Goal: Task Accomplishment & Management: Use online tool/utility

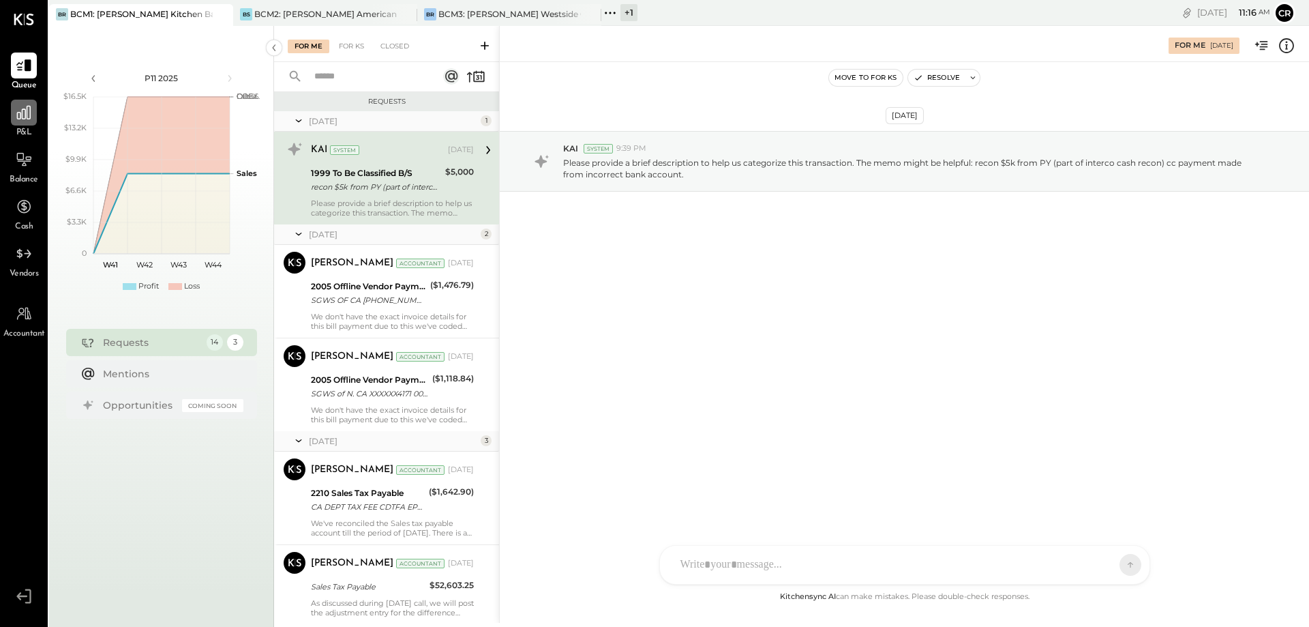
click at [23, 113] on icon at bounding box center [24, 113] width 18 height 18
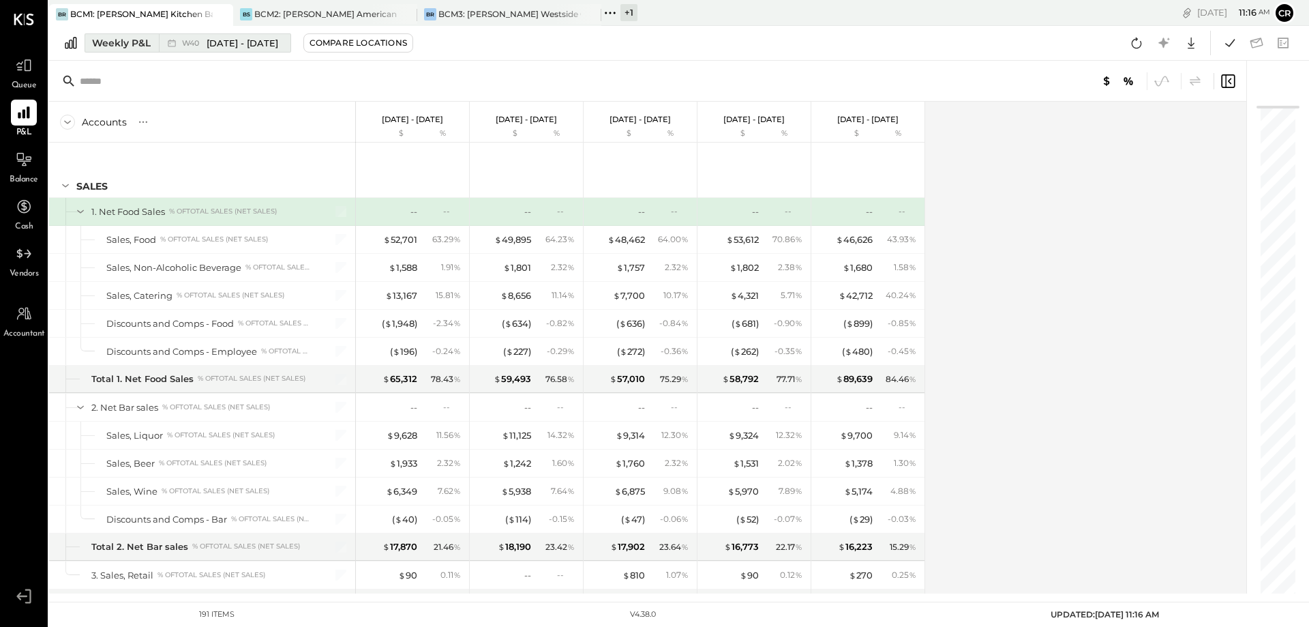
click at [121, 48] on div "Weekly P&L" at bounding box center [121, 43] width 59 height 14
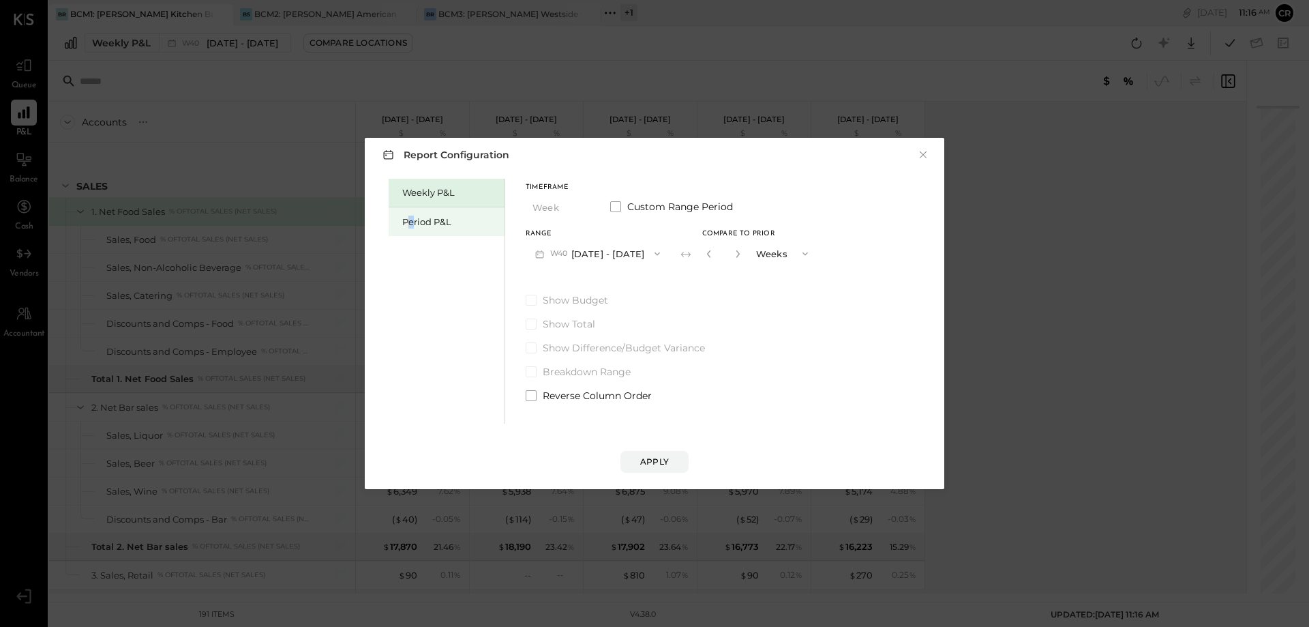
click at [412, 218] on div "Period P&L" at bounding box center [449, 222] width 95 height 13
click at [657, 250] on icon "button" at bounding box center [651, 253] width 11 height 11
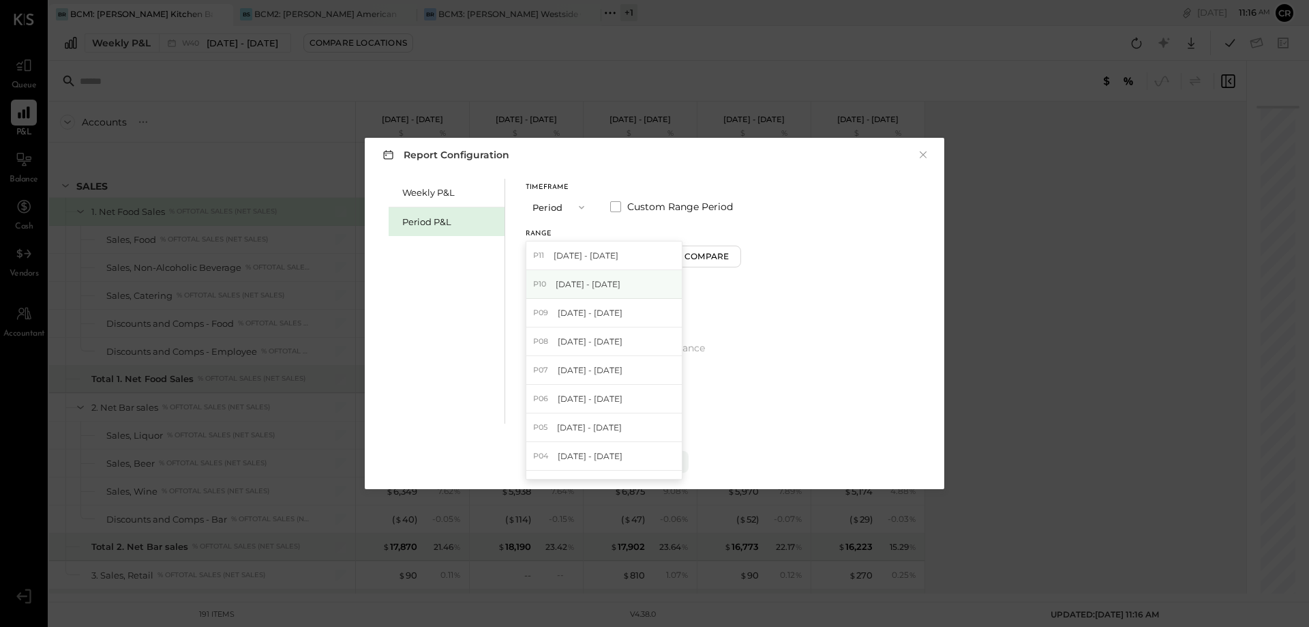
click at [636, 283] on div "P10 [DATE] - [DATE]" at bounding box center [603, 284] width 155 height 29
click at [535, 302] on span at bounding box center [531, 300] width 11 height 11
click at [657, 464] on div "Apply" at bounding box center [654, 462] width 29 height 12
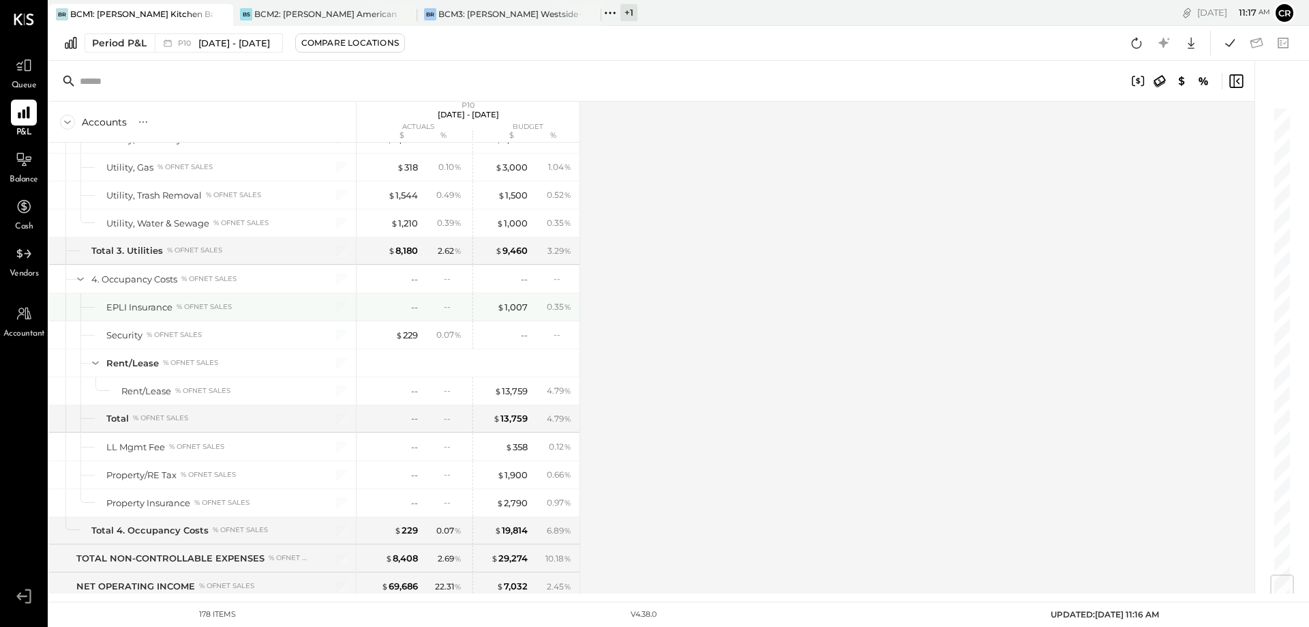
scroll to position [4024, 0]
